Goal: Information Seeking & Learning: Learn about a topic

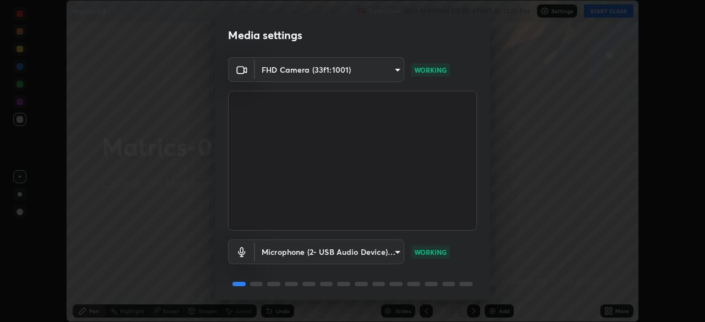
scroll to position [39, 0]
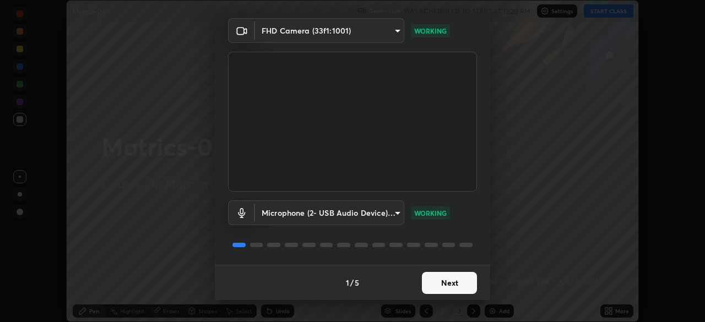
click at [466, 280] on button "Next" at bounding box center [449, 283] width 55 height 22
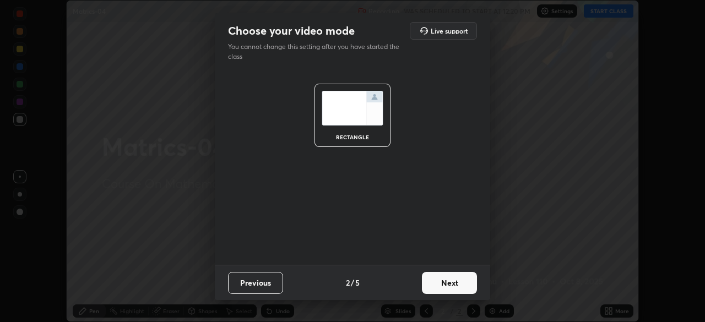
scroll to position [0, 0]
click at [470, 281] on button "Next" at bounding box center [449, 283] width 55 height 22
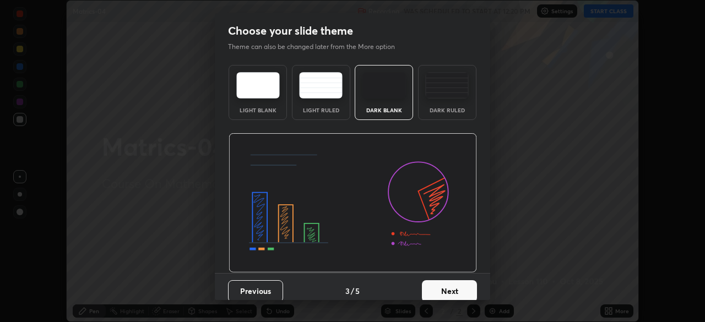
click at [464, 285] on button "Next" at bounding box center [449, 291] width 55 height 22
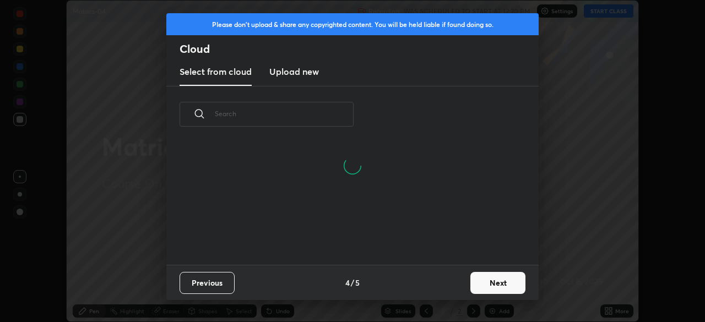
click at [514, 279] on button "Next" at bounding box center [497, 283] width 55 height 22
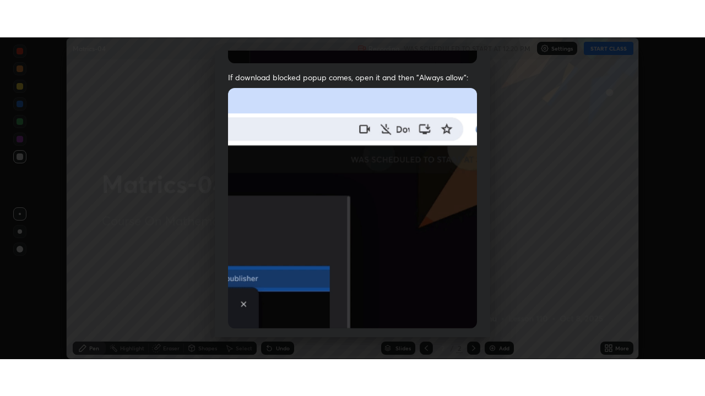
scroll to position [264, 0]
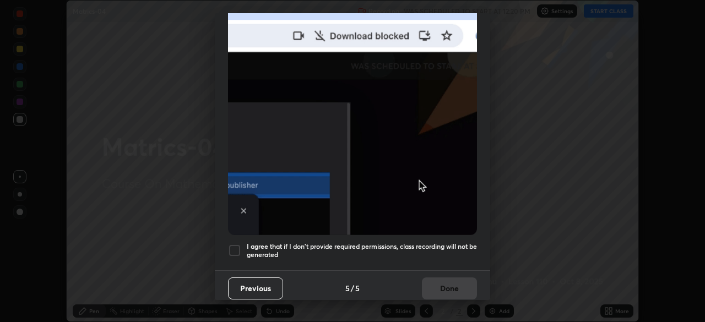
click at [465, 243] on h5 "I agree that if I don't provide required permissions, class recording will not …" at bounding box center [362, 250] width 230 height 17
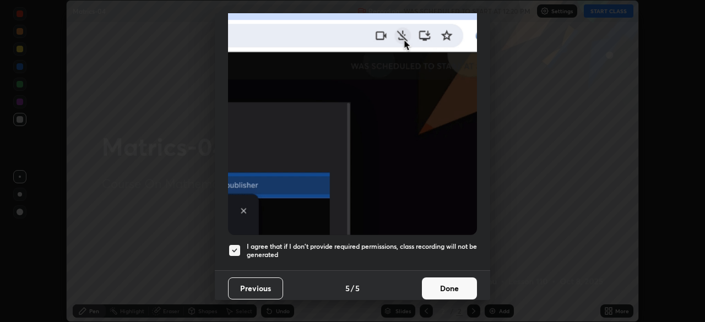
click at [460, 285] on button "Done" at bounding box center [449, 288] width 55 height 22
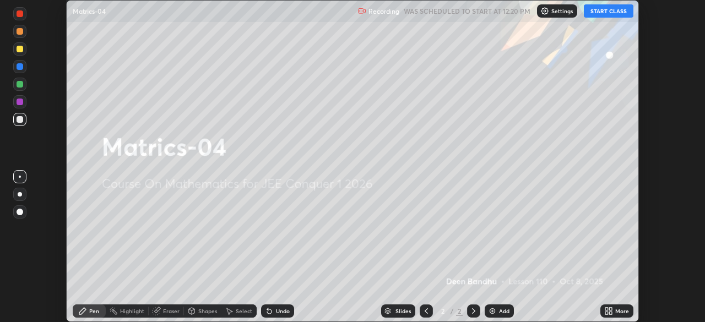
click at [606, 313] on icon at bounding box center [606, 313] width 3 height 3
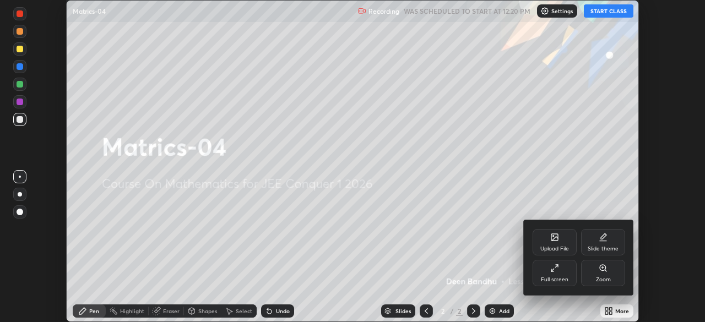
click at [547, 273] on div "Full screen" at bounding box center [554, 273] width 44 height 26
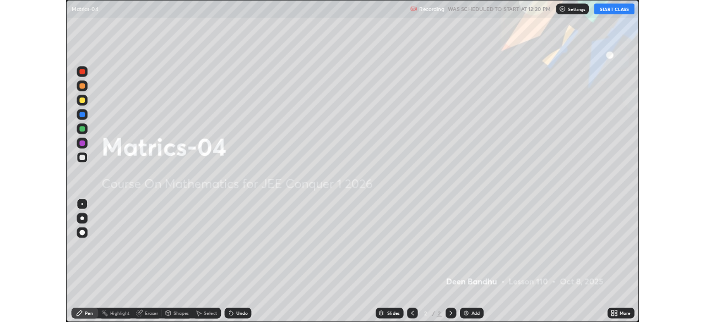
scroll to position [396, 705]
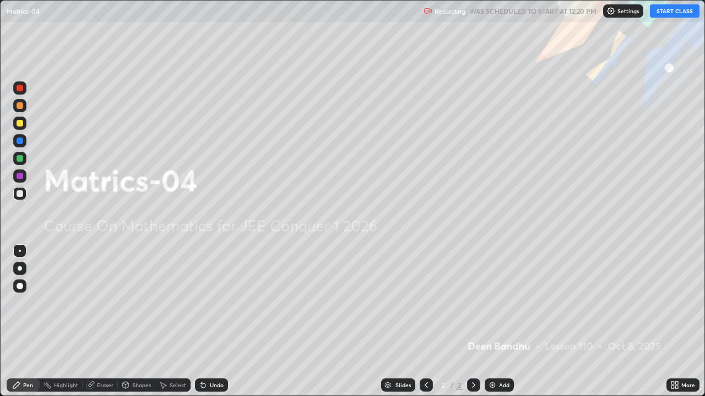
click at [668, 12] on button "START CLASS" at bounding box center [675, 10] width 50 height 13
click at [504, 322] on div "Add" at bounding box center [504, 386] width 10 height 6
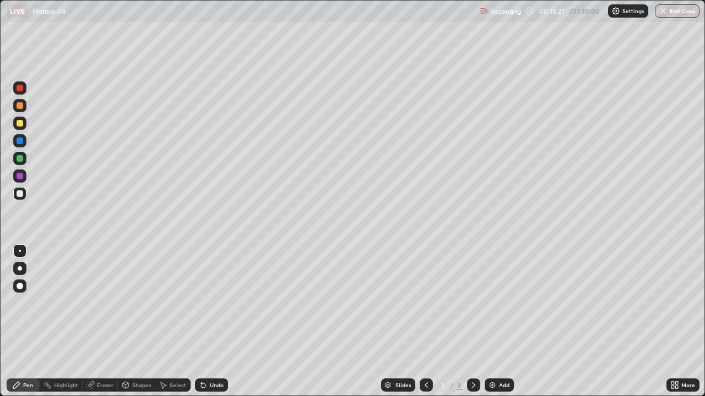
click at [501, 322] on div "Add" at bounding box center [504, 386] width 10 height 6
click at [108, 322] on div "Eraser" at bounding box center [105, 386] width 17 height 6
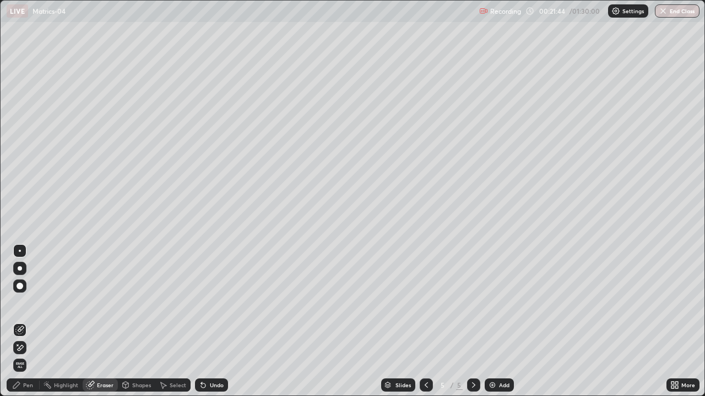
click at [20, 322] on icon at bounding box center [16, 385] width 9 height 9
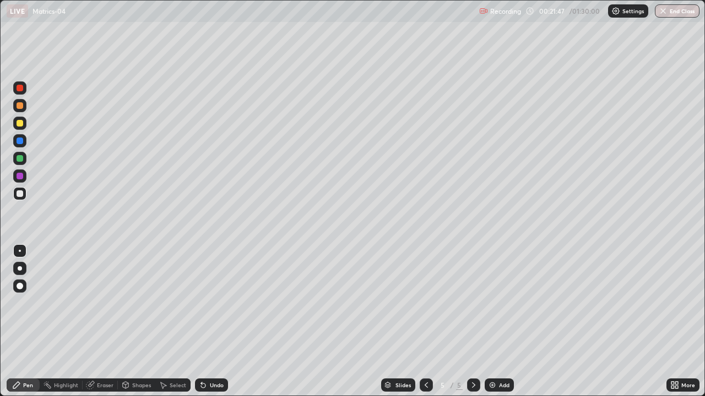
click at [21, 178] on div at bounding box center [20, 176] width 7 height 7
click at [103, 322] on div "Eraser" at bounding box center [105, 386] width 17 height 6
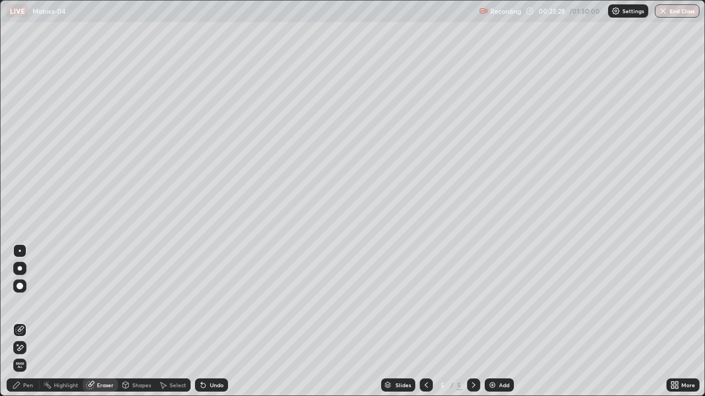
click at [29, 322] on div "Pen" at bounding box center [23, 385] width 33 height 13
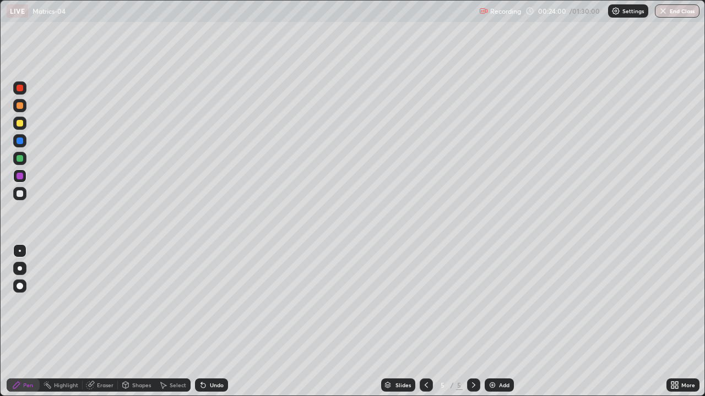
click at [499, 322] on div "Add" at bounding box center [504, 386] width 10 height 6
click at [20, 159] on div at bounding box center [20, 158] width 7 height 7
click at [499, 322] on div "Add" at bounding box center [504, 386] width 10 height 6
click at [20, 105] on div at bounding box center [20, 105] width 7 height 7
click at [20, 176] on div at bounding box center [20, 176] width 7 height 7
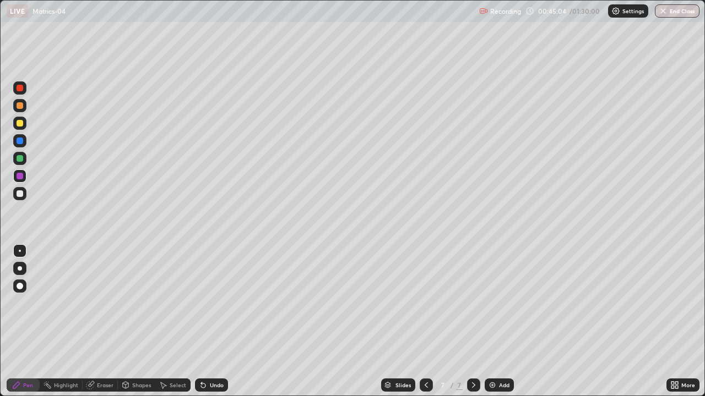
click at [501, 322] on div "Add" at bounding box center [504, 386] width 10 height 6
click at [20, 106] on div at bounding box center [20, 105] width 7 height 7
click at [21, 140] on div at bounding box center [20, 141] width 7 height 7
click at [20, 178] on div at bounding box center [20, 176] width 7 height 7
click at [18, 176] on div at bounding box center [20, 176] width 7 height 7
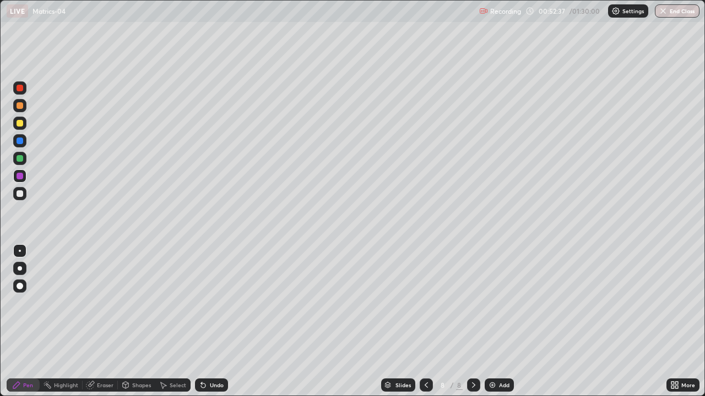
click at [503, 322] on div "Add" at bounding box center [504, 386] width 10 height 6
click at [17, 157] on div at bounding box center [20, 158] width 7 height 7
click at [425, 322] on icon at bounding box center [426, 385] width 9 height 9
click at [423, 322] on icon at bounding box center [426, 385] width 9 height 9
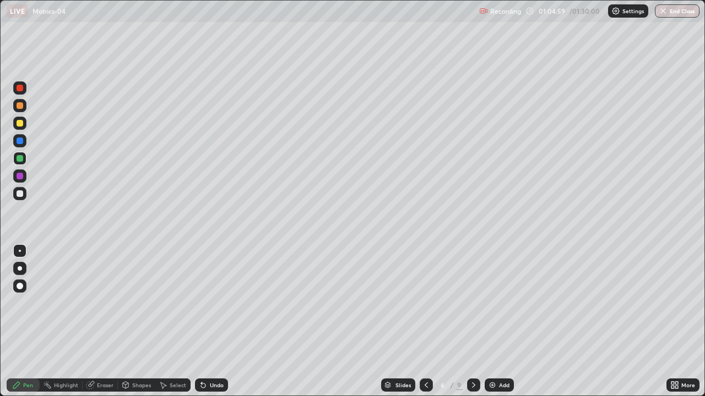
click at [427, 322] on icon at bounding box center [426, 385] width 9 height 9
click at [426, 322] on icon at bounding box center [426, 385] width 9 height 9
click at [474, 322] on icon at bounding box center [473, 385] width 9 height 9
click at [473, 322] on icon at bounding box center [473, 386] width 3 height 6
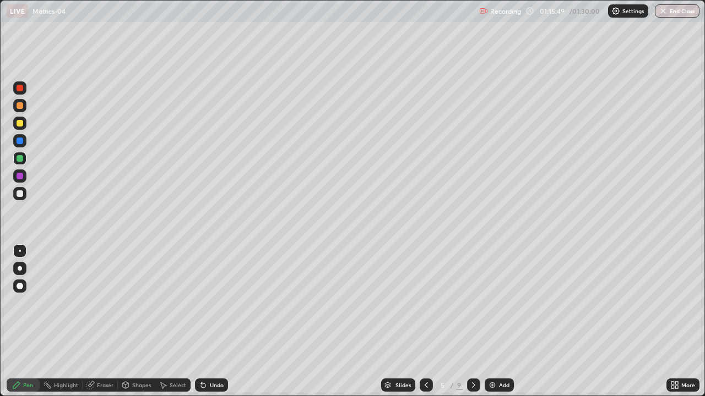
click at [471, 322] on icon at bounding box center [473, 385] width 9 height 9
click at [472, 322] on icon at bounding box center [473, 385] width 9 height 9
click at [471, 322] on div at bounding box center [473, 385] width 13 height 13
click at [423, 322] on icon at bounding box center [426, 385] width 9 height 9
click at [469, 322] on icon at bounding box center [473, 385] width 9 height 9
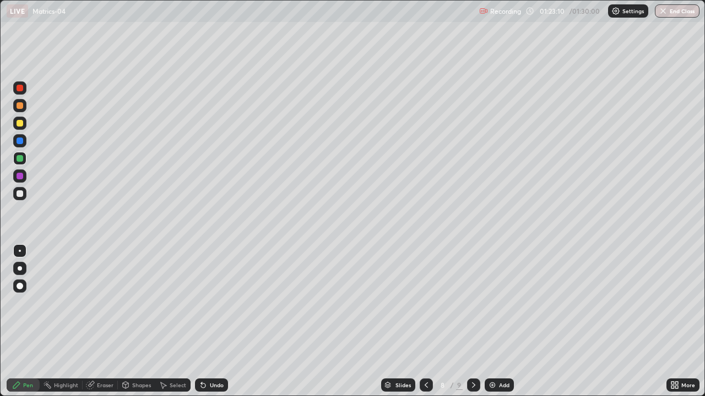
click at [478, 322] on div at bounding box center [473, 385] width 13 height 13
click at [423, 322] on icon at bounding box center [426, 385] width 9 height 9
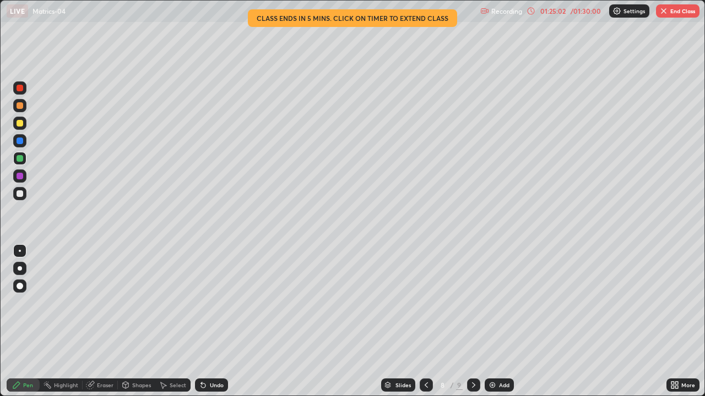
click at [473, 322] on icon at bounding box center [473, 385] width 9 height 9
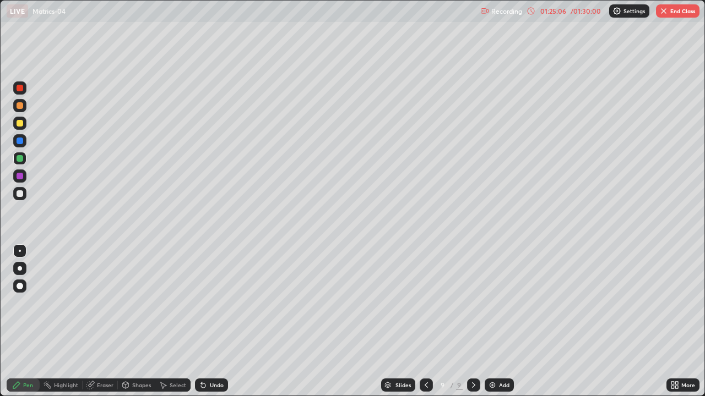
click at [424, 322] on icon at bounding box center [426, 385] width 9 height 9
click at [476, 322] on div at bounding box center [473, 385] width 13 height 13
click at [671, 10] on button "End Class" at bounding box center [677, 10] width 43 height 13
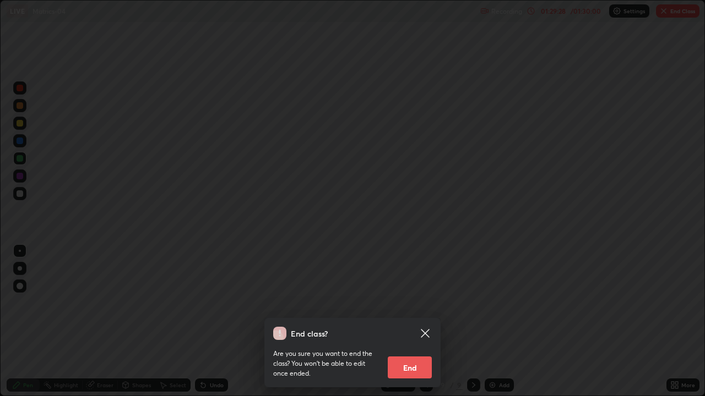
click at [407, 322] on button "End" at bounding box center [410, 368] width 44 height 22
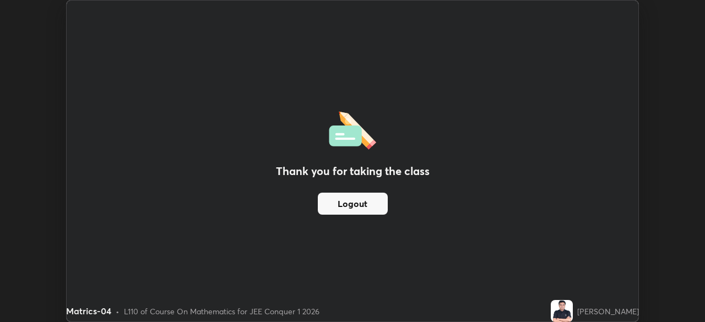
scroll to position [54732, 54349]
click at [377, 204] on button "Logout" at bounding box center [353, 204] width 70 height 22
